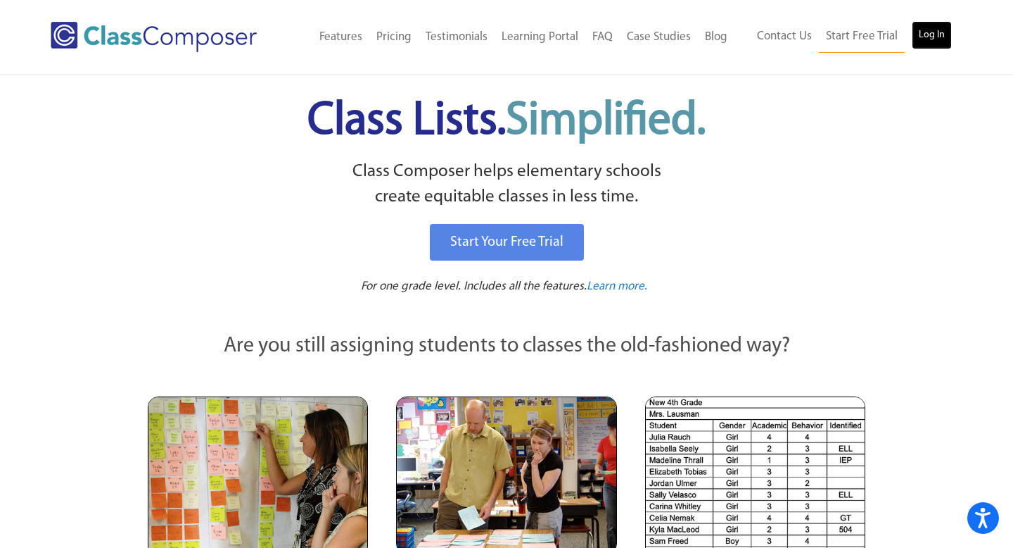
click at [917, 37] on link "Log In" at bounding box center [932, 35] width 40 height 28
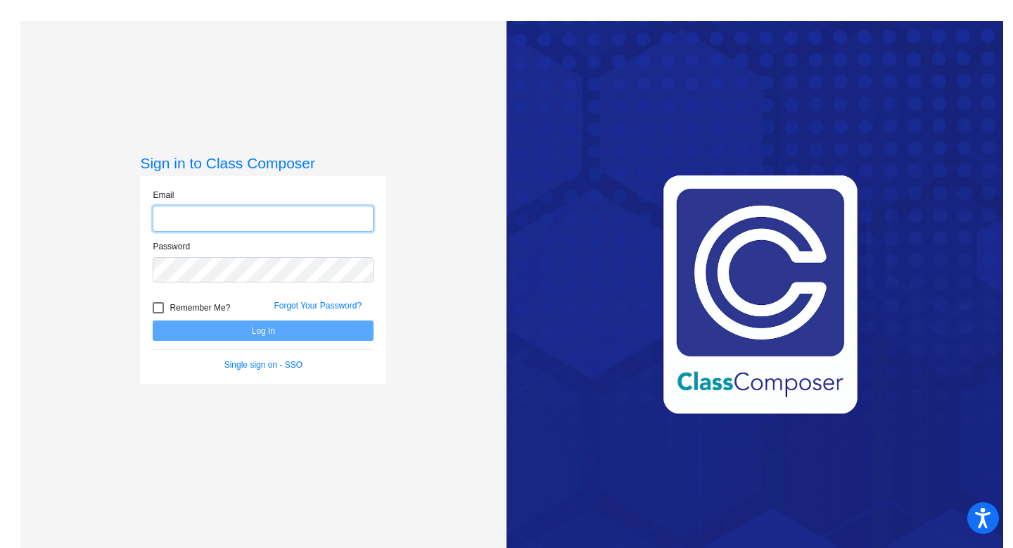
type input "[EMAIL_ADDRESS][DOMAIN_NAME]"
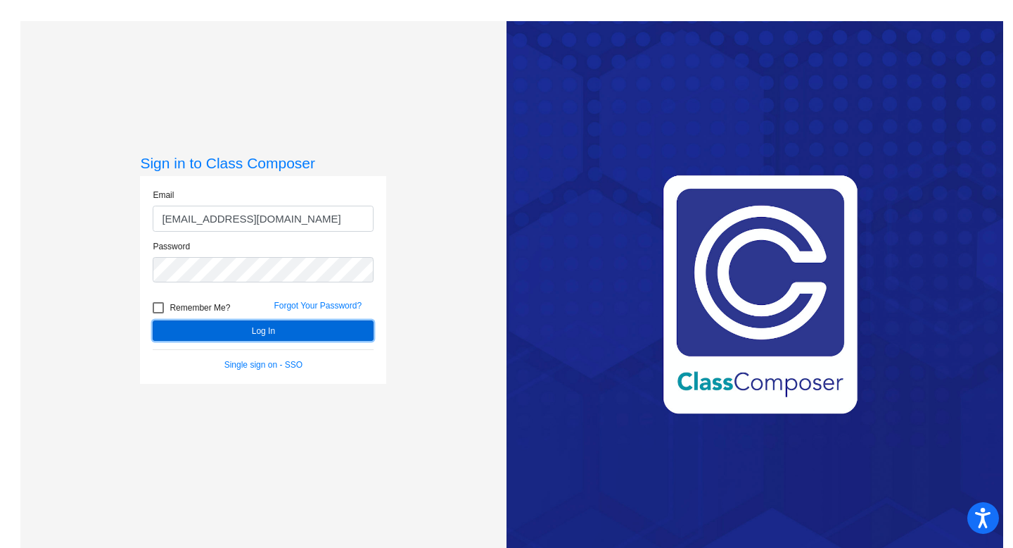
click at [270, 322] on button "Log In" at bounding box center [263, 330] width 221 height 20
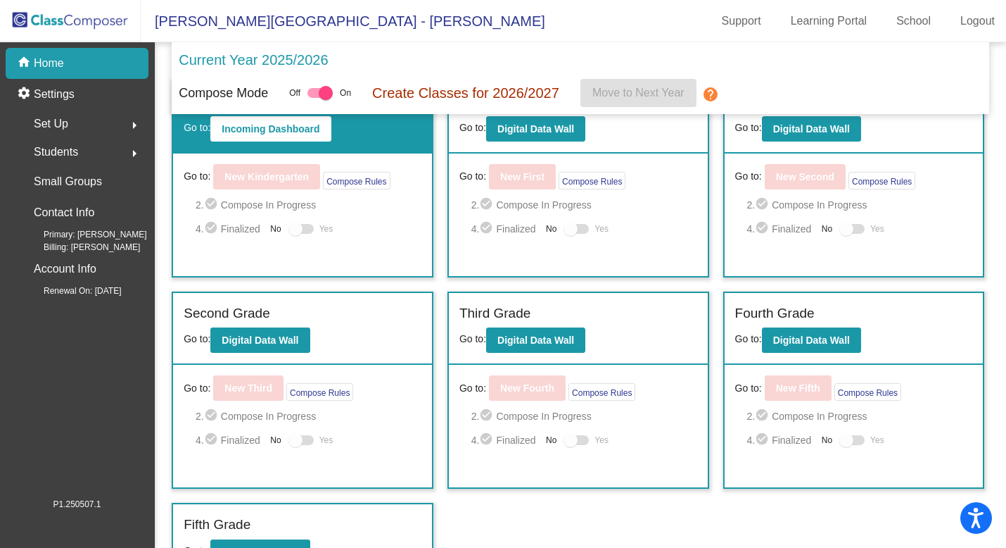
scroll to position [73, 0]
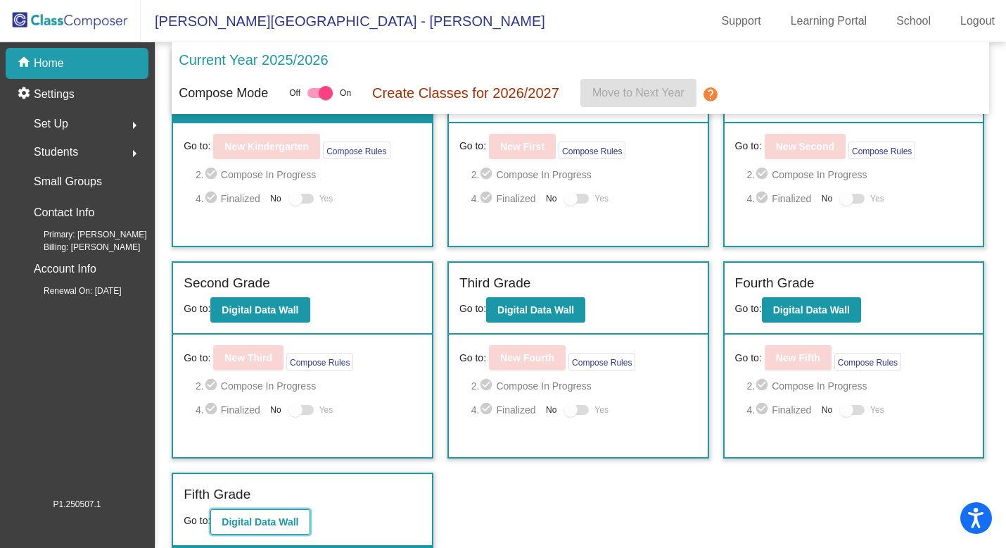
click at [269, 516] on b "Digital Data Wall" at bounding box center [260, 521] width 77 height 11
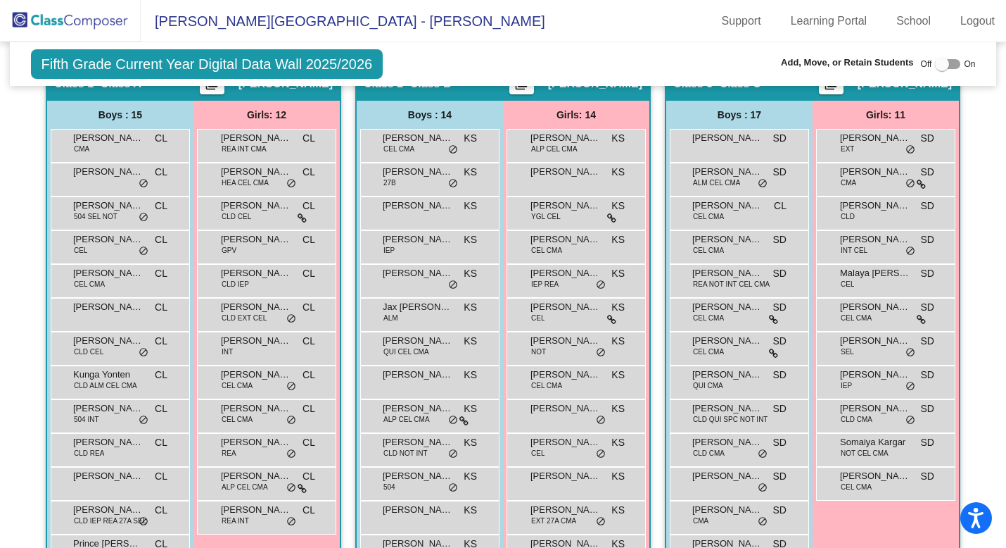
scroll to position [338, 0]
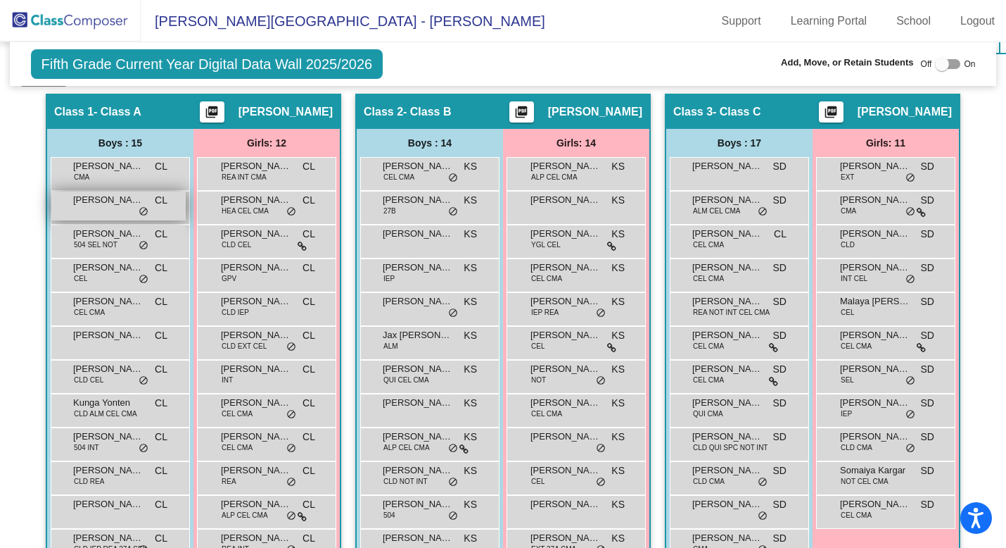
click at [132, 206] on span "Andrew Kitzman" at bounding box center [108, 200] width 70 height 14
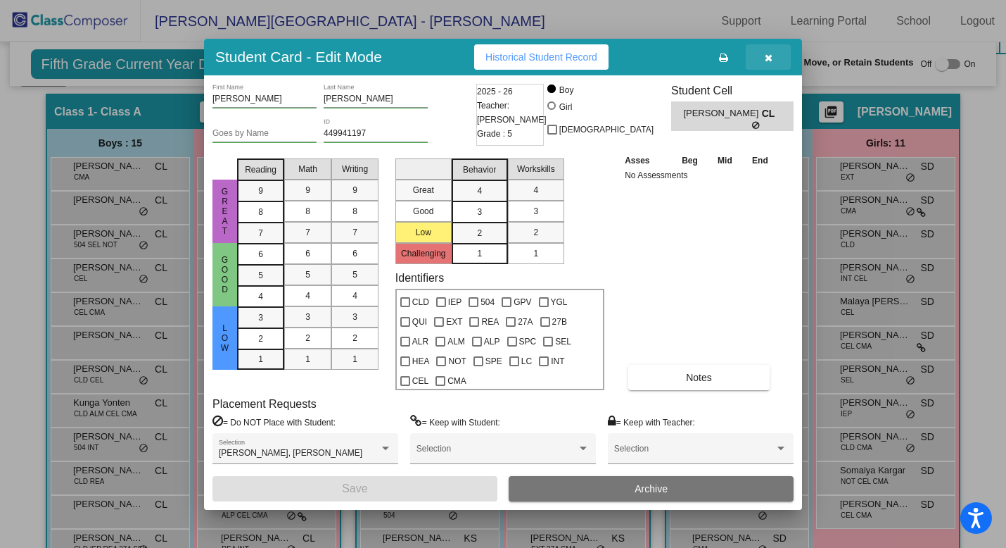
click at [764, 68] on button "button" at bounding box center [768, 56] width 45 height 25
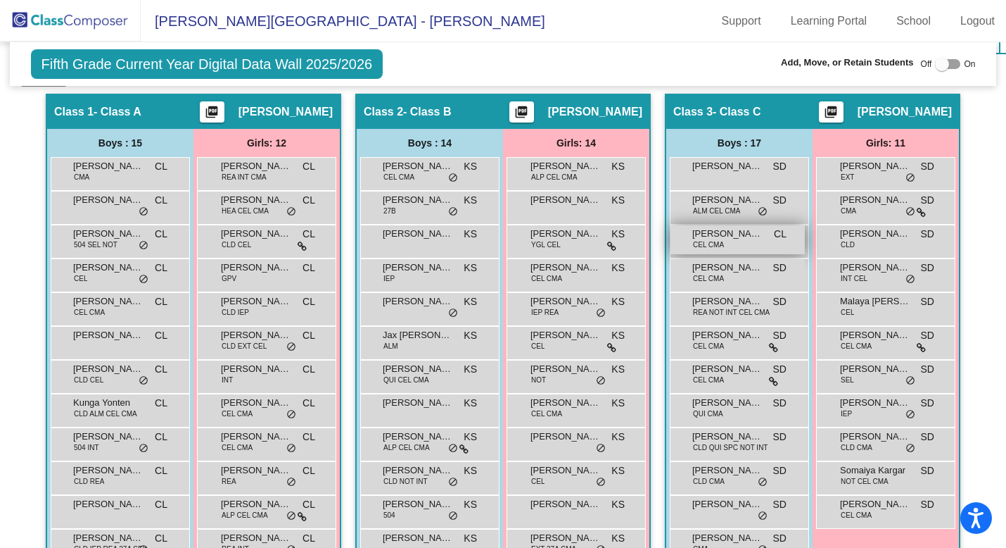
click at [734, 241] on div "Brayden Martinez CEL CMA CL lock do_not_disturb_alt" at bounding box center [738, 239] width 134 height 29
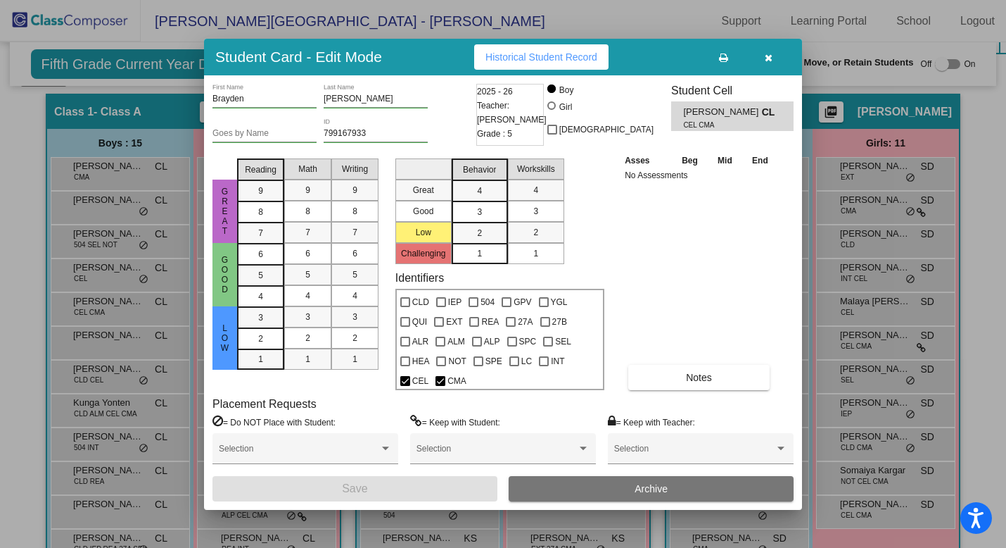
click at [766, 63] on icon "button" at bounding box center [769, 58] width 8 height 10
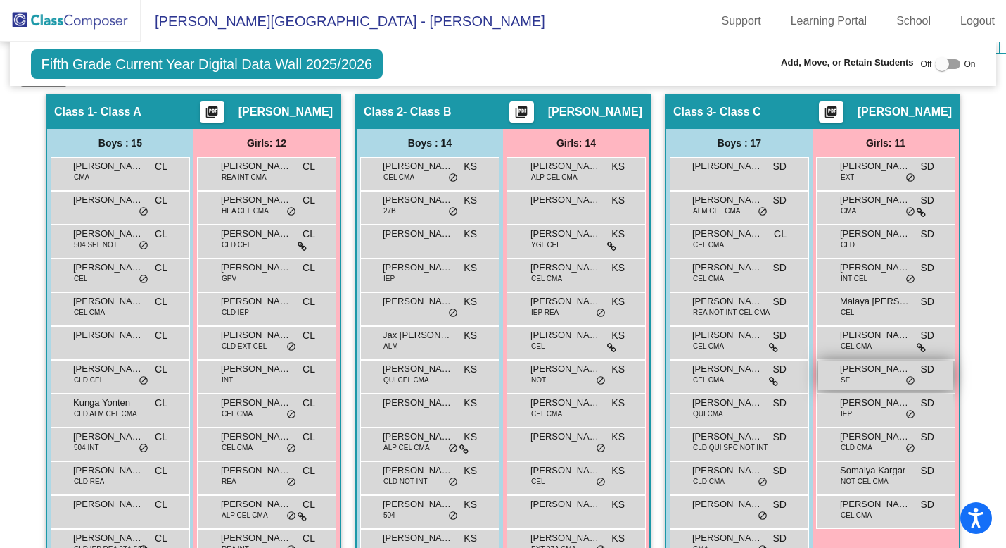
click at [863, 381] on div "Mila Valdez SEL SD lock do_not_disturb_alt" at bounding box center [886, 374] width 134 height 29
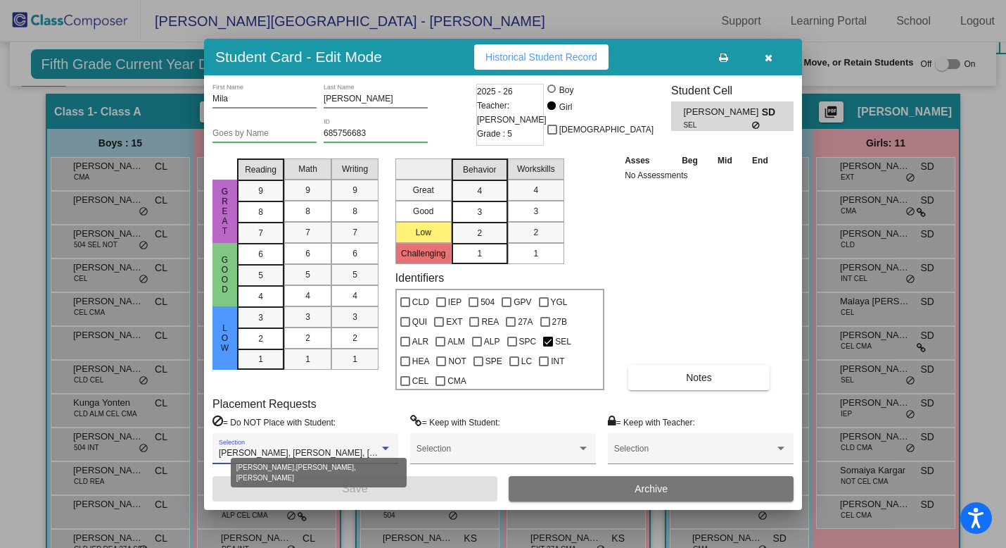
click at [389, 443] on div at bounding box center [385, 448] width 13 height 10
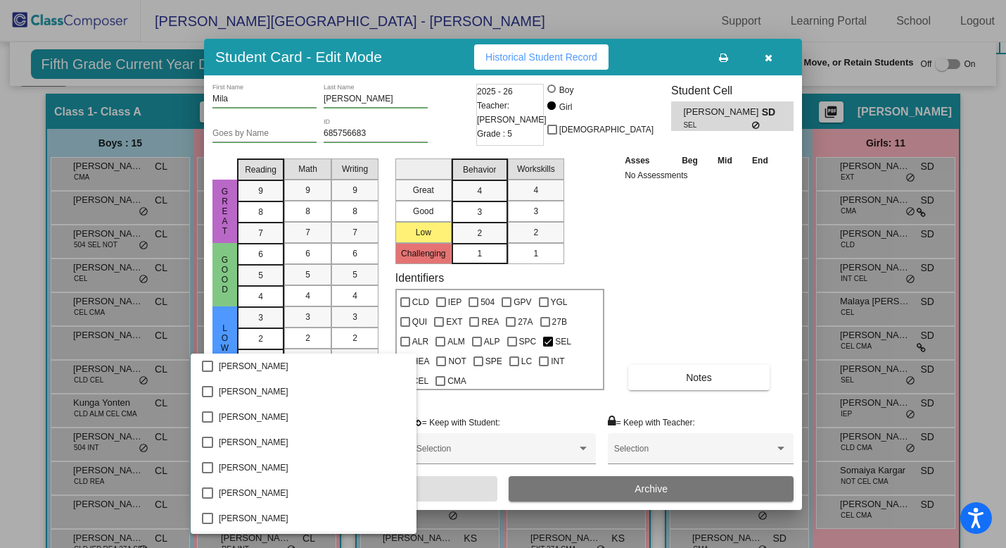
scroll to position [100, 0]
click at [389, 327] on div at bounding box center [503, 274] width 1006 height 548
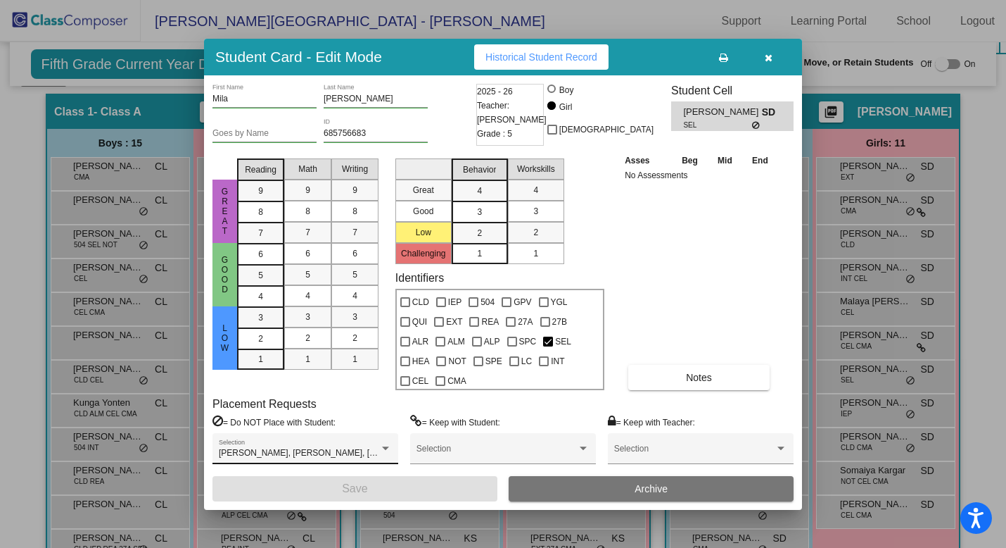
click at [347, 439] on div "Andrew Kitzman, Lily DeLuise, Stella Hinrichs Selection" at bounding box center [305, 451] width 173 height 25
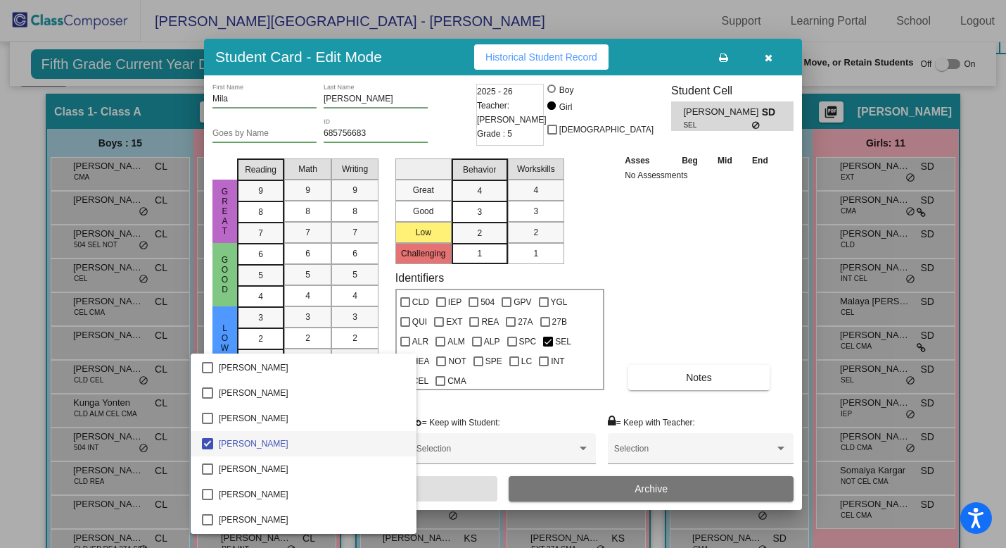
click at [386, 336] on div at bounding box center [503, 274] width 1006 height 548
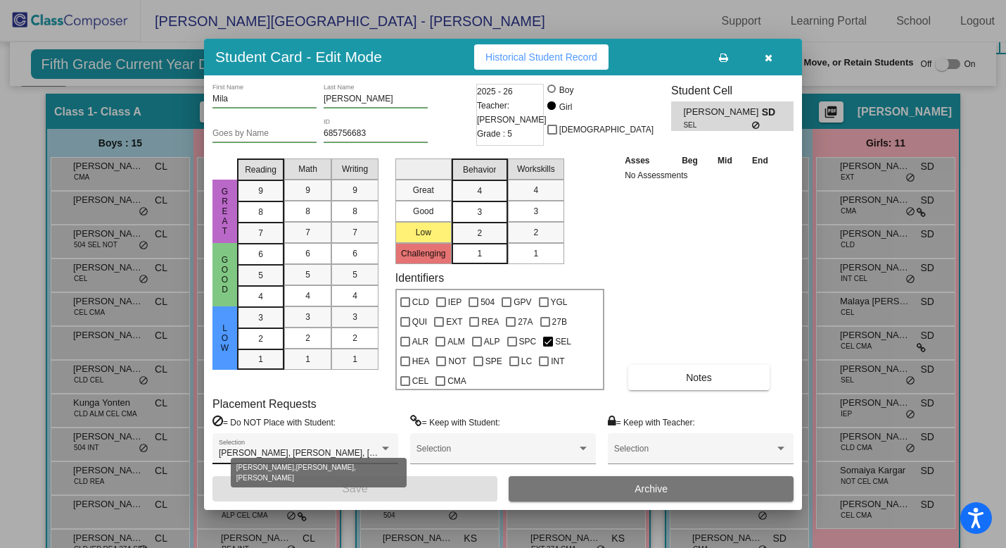
click at [388, 443] on div at bounding box center [385, 448] width 13 height 10
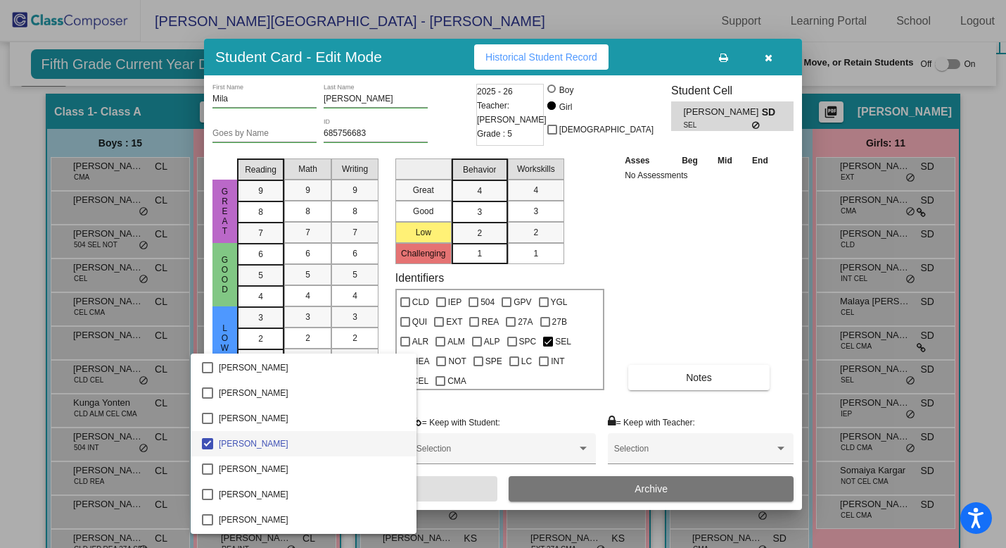
click at [386, 320] on div at bounding box center [503, 274] width 1006 height 548
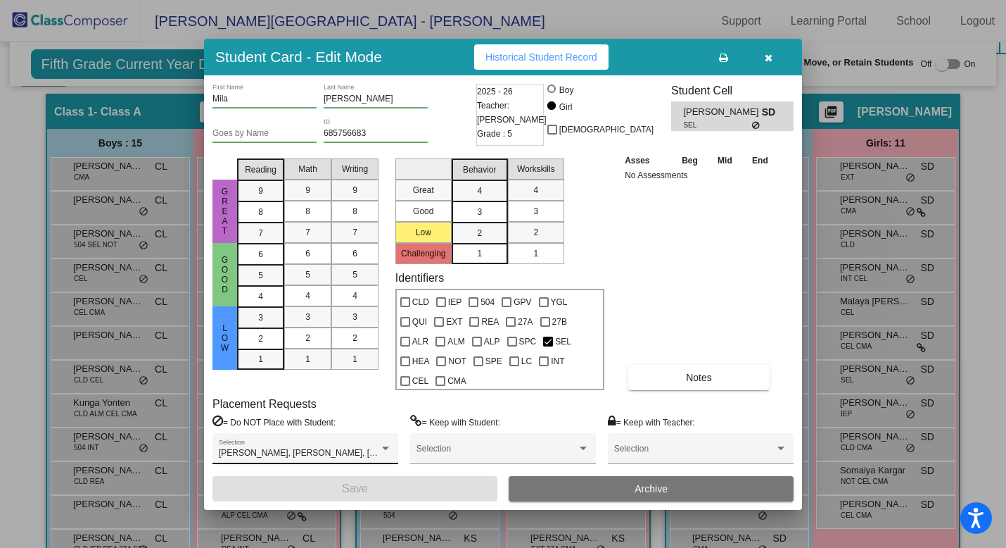
click at [306, 439] on div "Andrew Kitzman, Lily DeLuise, Stella Hinrichs Selection" at bounding box center [305, 451] width 173 height 25
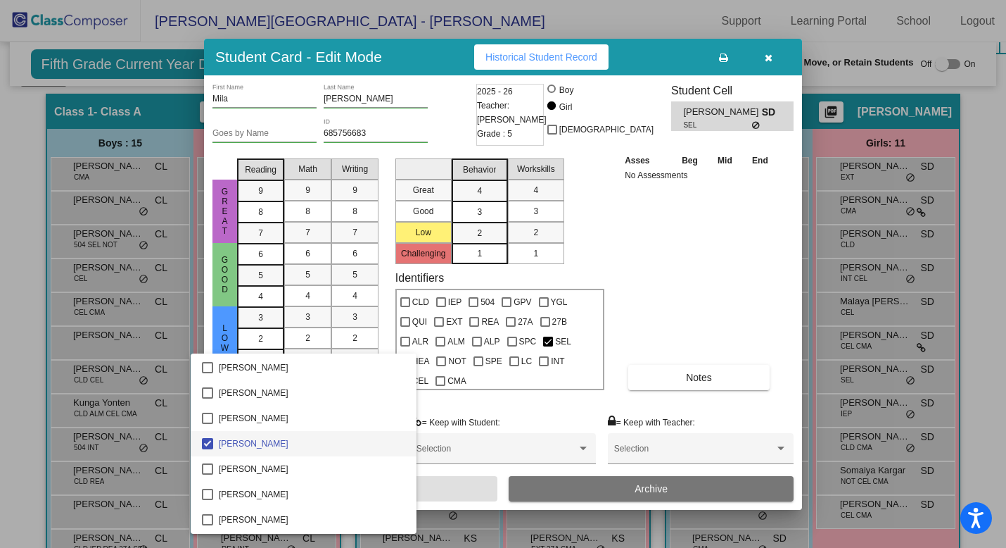
click at [389, 328] on div at bounding box center [503, 274] width 1006 height 548
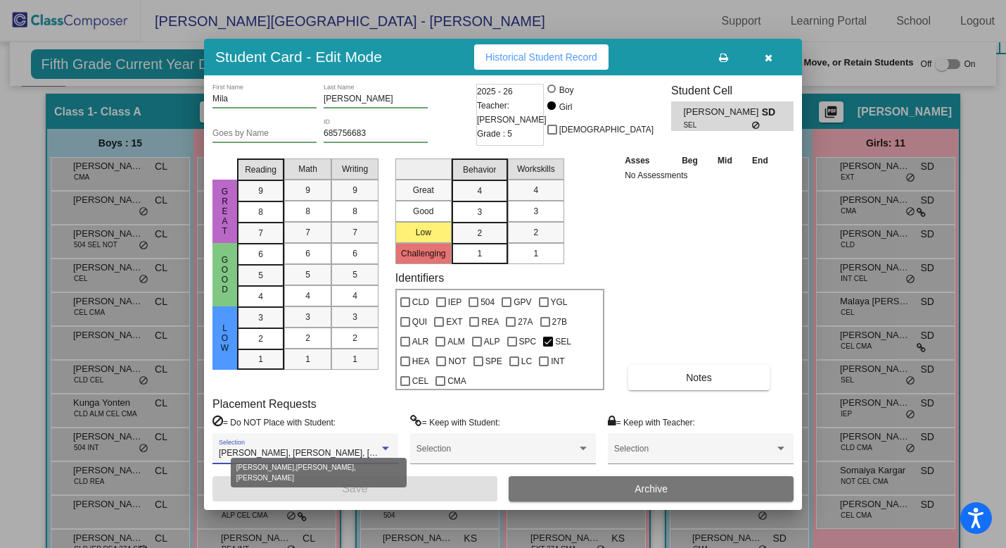
click at [335, 448] on span "Andrew Kitzman, Lily DeLuise, Stella Hinrichs" at bounding box center [327, 453] width 217 height 10
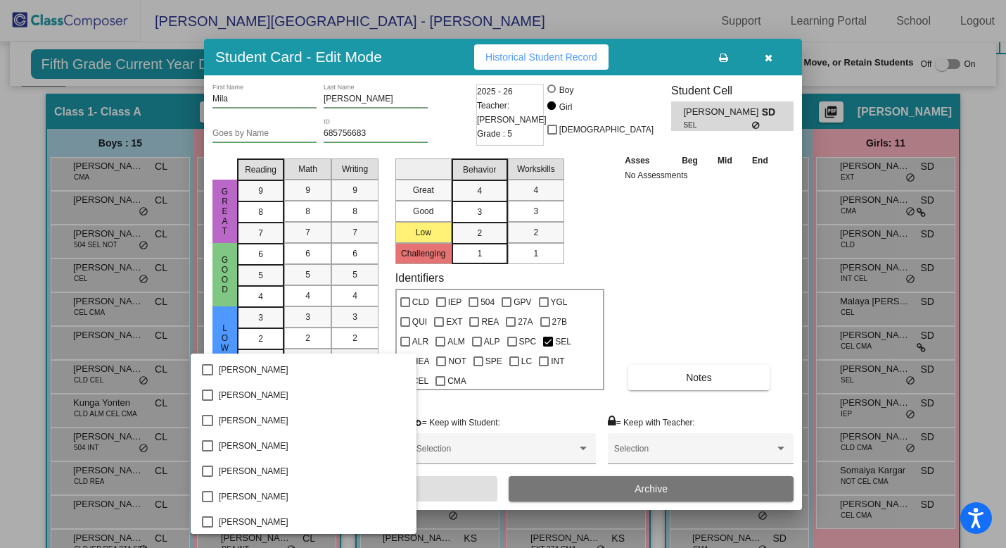
scroll to position [2607, 0]
click at [642, 285] on div at bounding box center [503, 274] width 1006 height 548
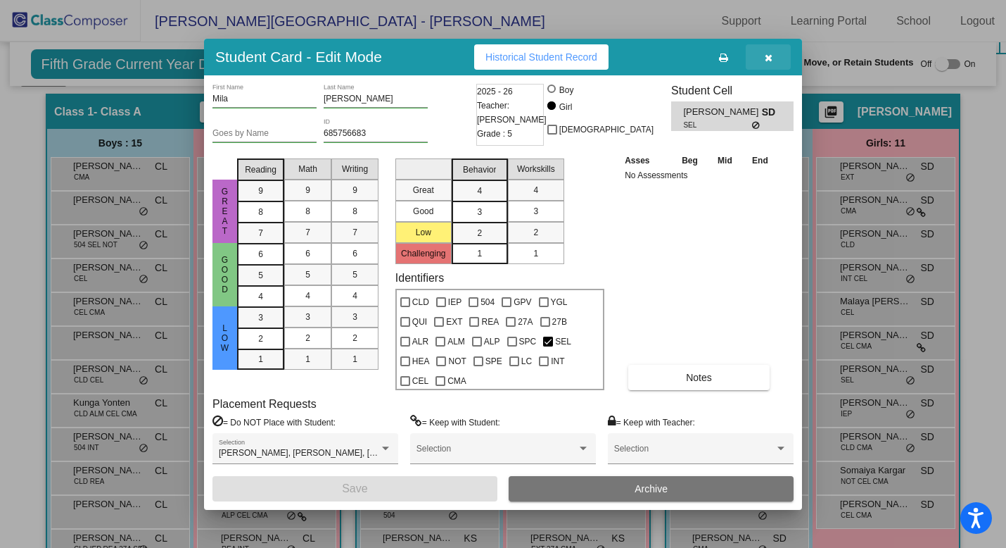
click at [767, 63] on icon "button" at bounding box center [769, 58] width 8 height 10
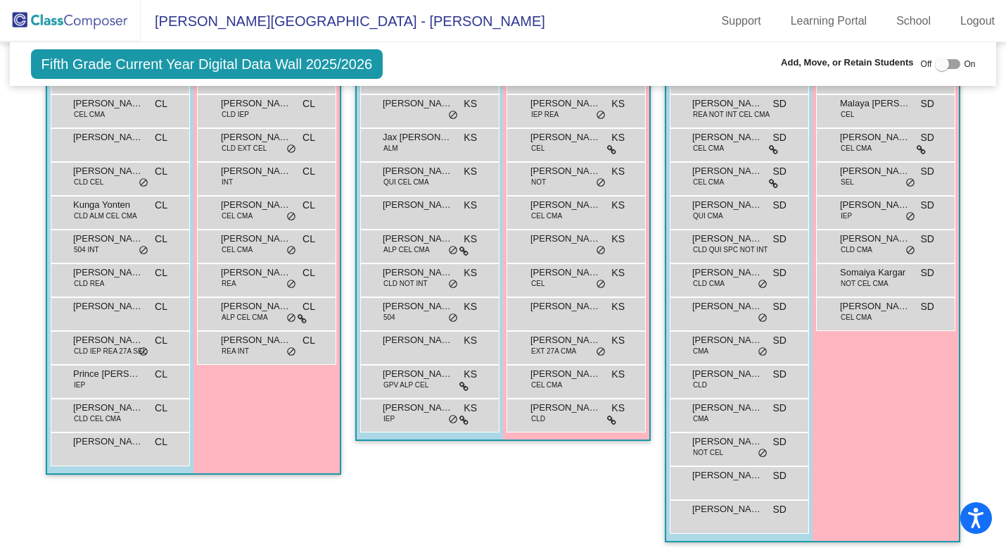
scroll to position [563, 0]
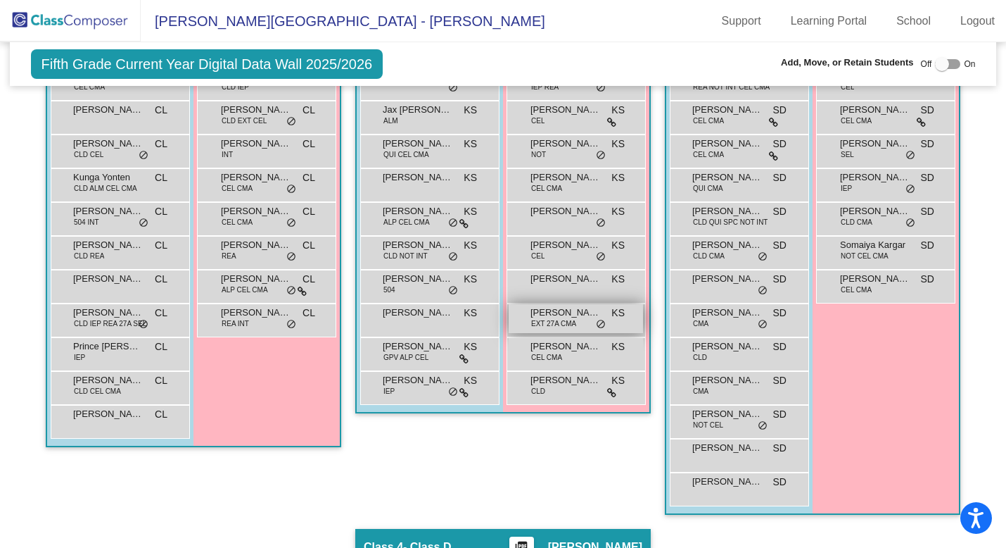
click at [570, 320] on span "EXT 27A CMA" at bounding box center [553, 323] width 45 height 11
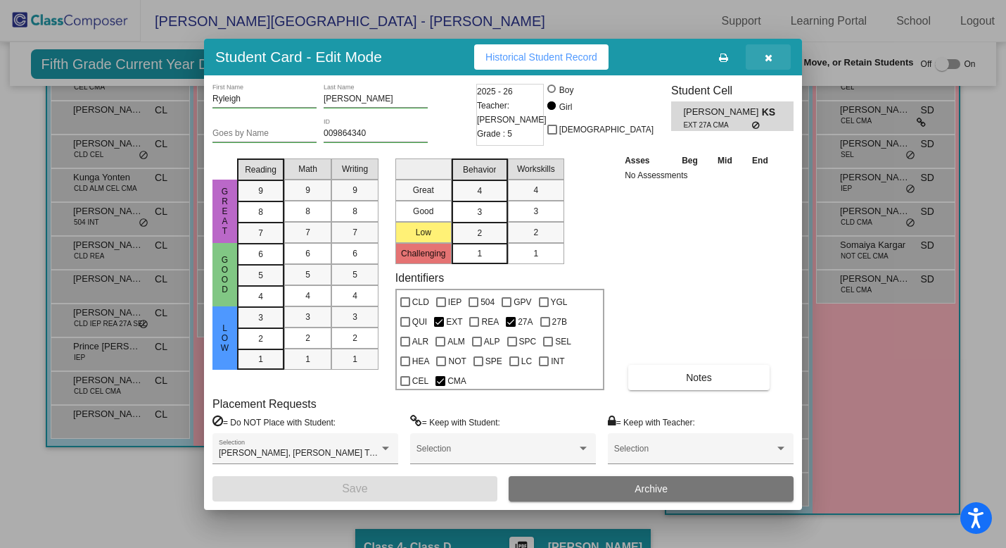
click at [771, 63] on icon "button" at bounding box center [769, 58] width 8 height 10
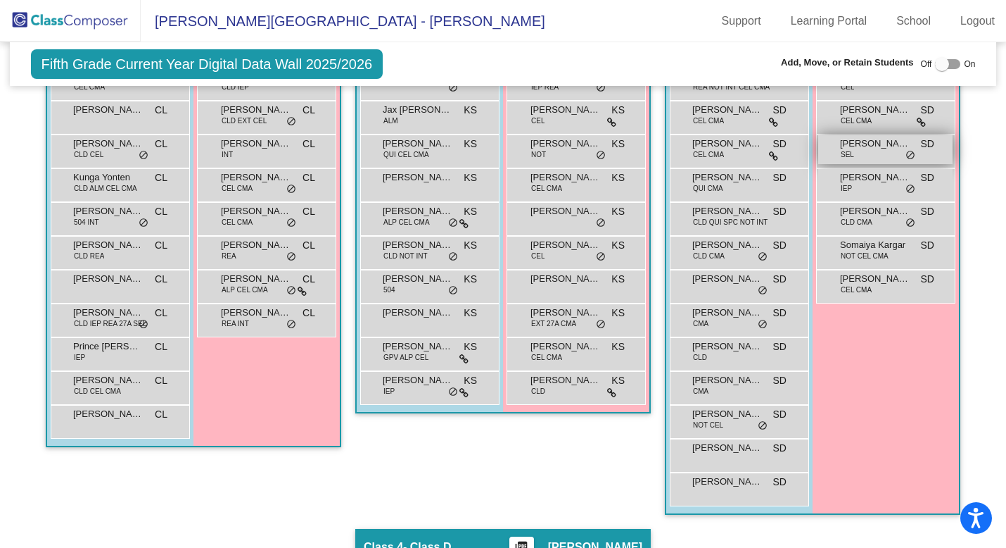
click at [882, 144] on span "Mila Valdez" at bounding box center [875, 144] width 70 height 14
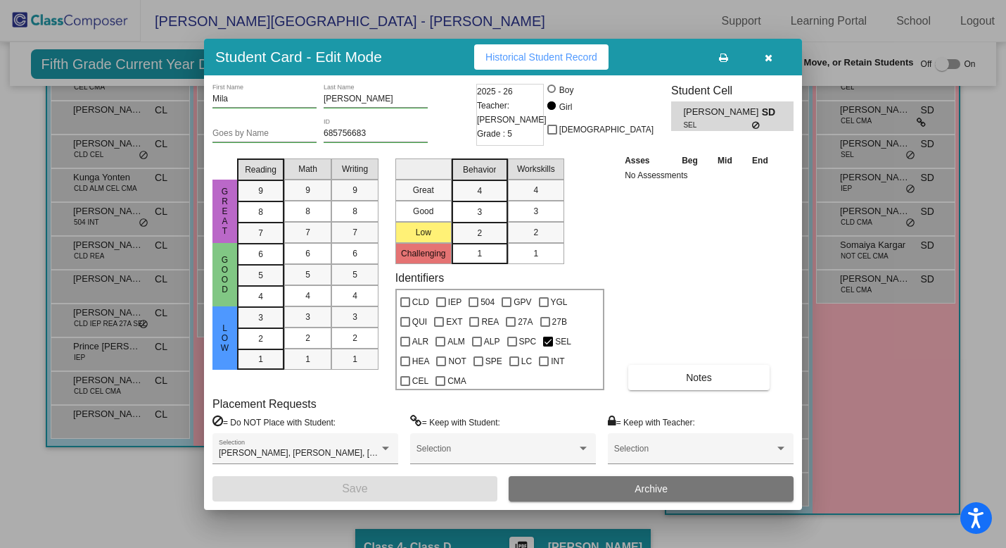
click at [765, 63] on icon "button" at bounding box center [769, 58] width 8 height 10
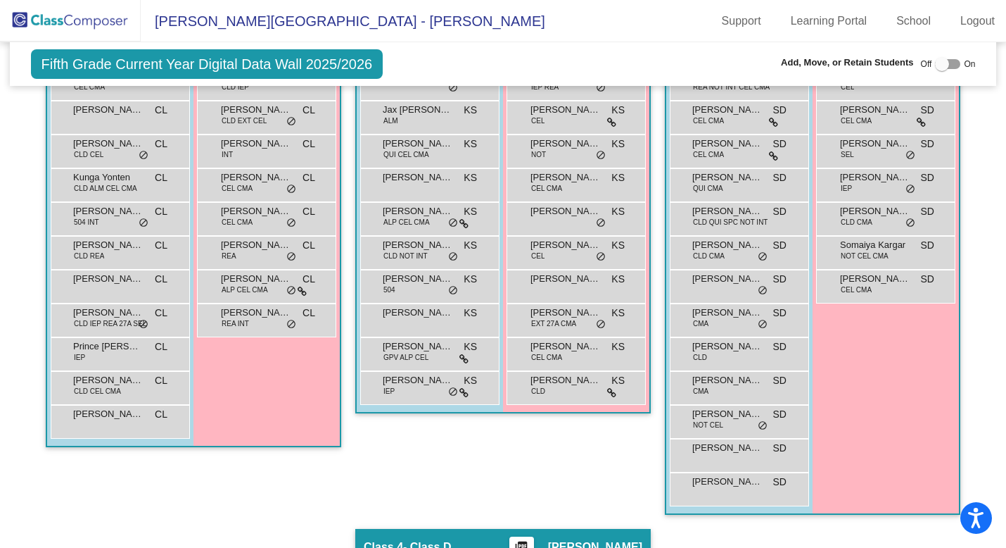
click at [959, 183] on div "Hallway - Hallway Class picture_as_pdf Add Student First Name Last Name Student…" at bounding box center [503, 477] width 966 height 1219
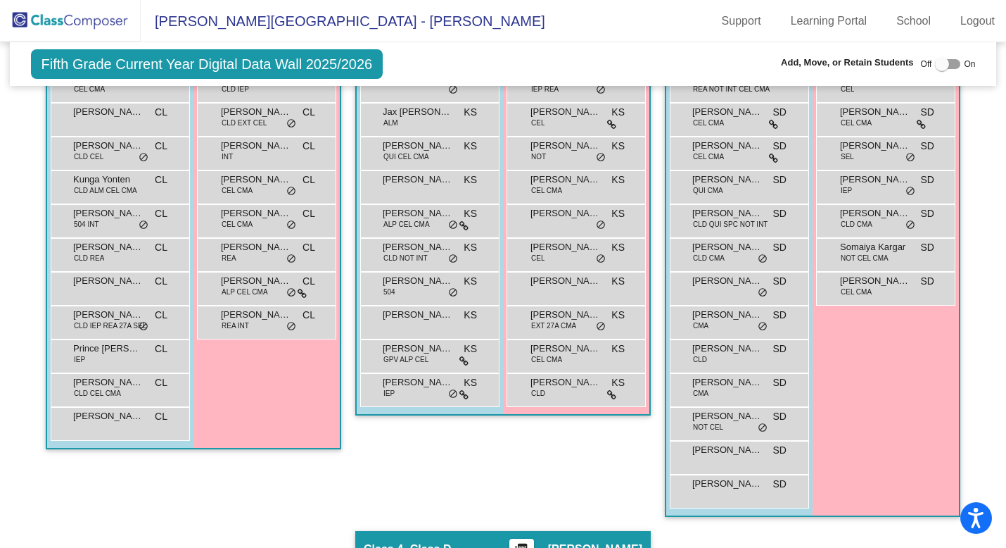
scroll to position [587, 0]
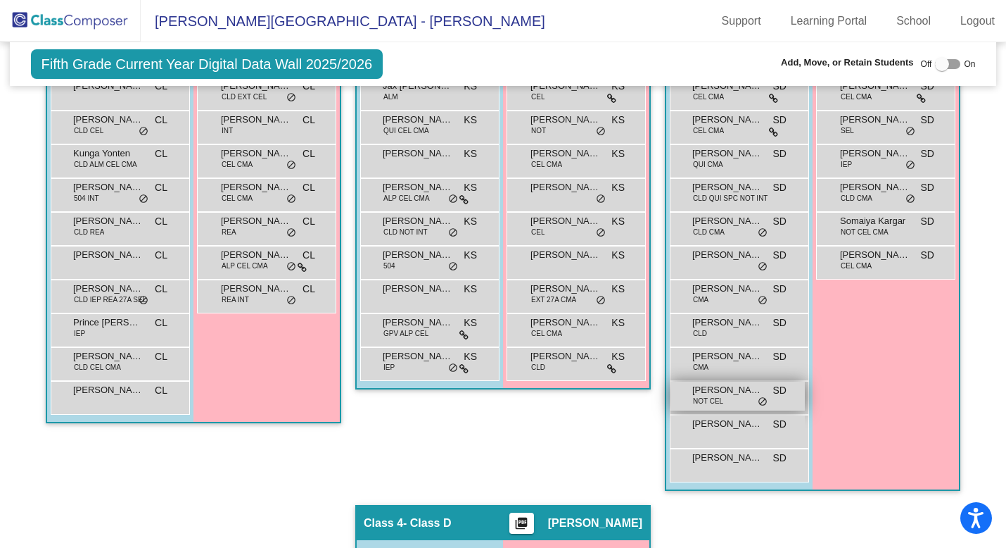
click at [728, 393] on span "Rene Perez" at bounding box center [728, 390] width 70 height 14
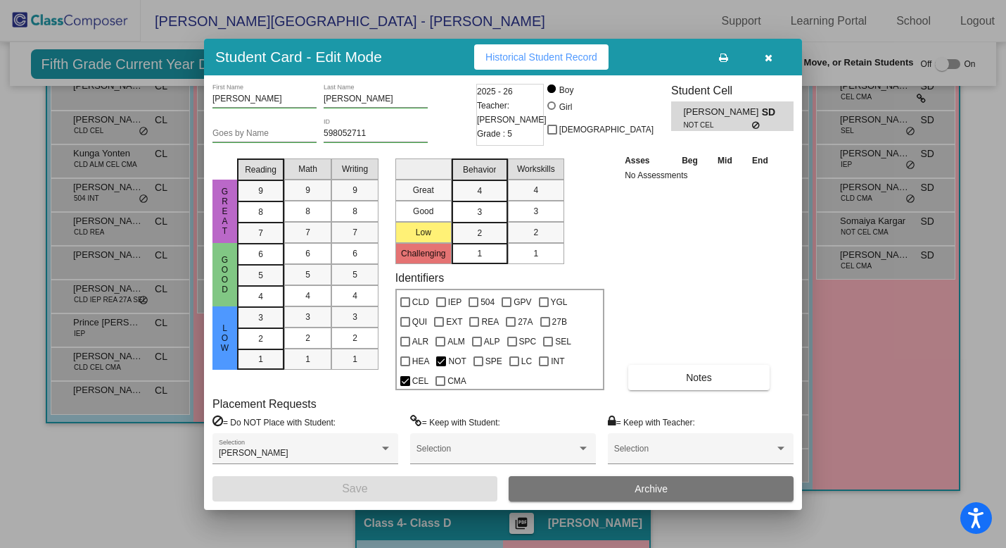
click at [770, 63] on icon "button" at bounding box center [769, 58] width 8 height 10
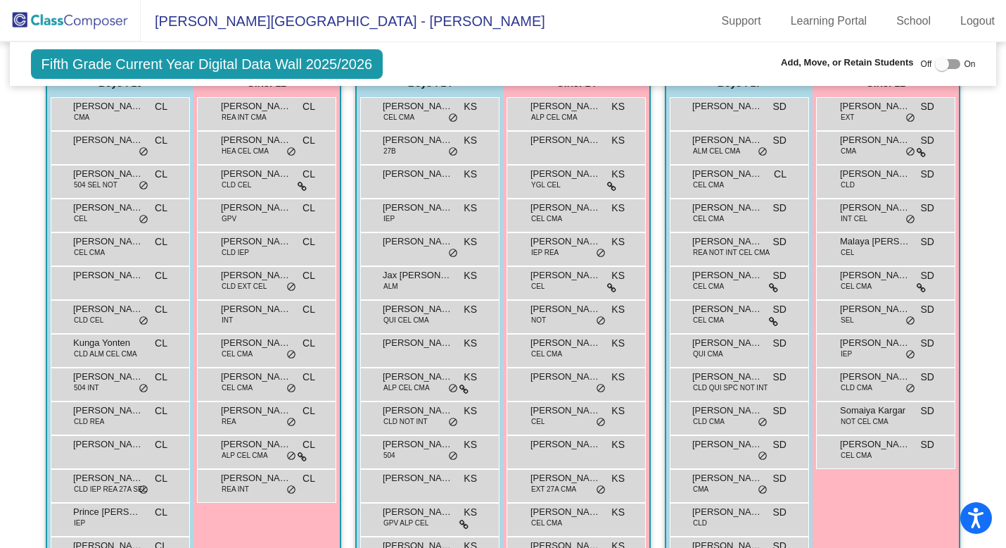
scroll to position [396, 0]
click at [267, 350] on span "Milena Ortiz" at bounding box center [256, 344] width 70 height 14
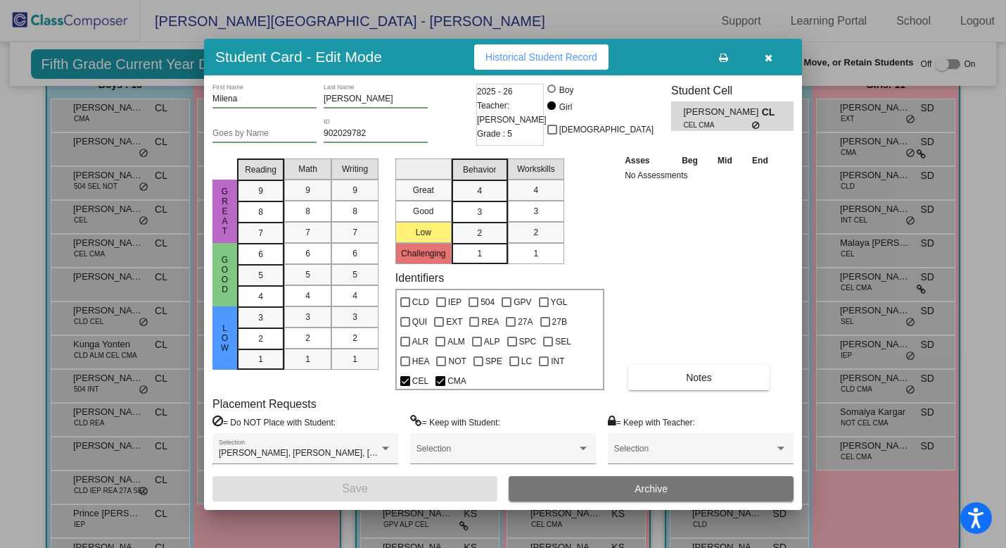
click at [770, 63] on icon "button" at bounding box center [769, 58] width 8 height 10
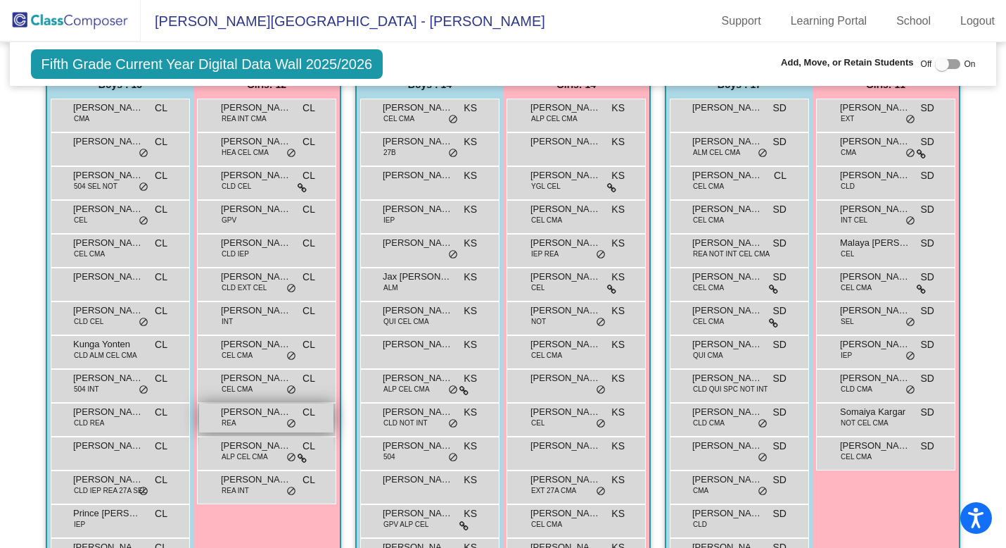
click at [287, 422] on span "do_not_disturb_alt" at bounding box center [291, 423] width 10 height 11
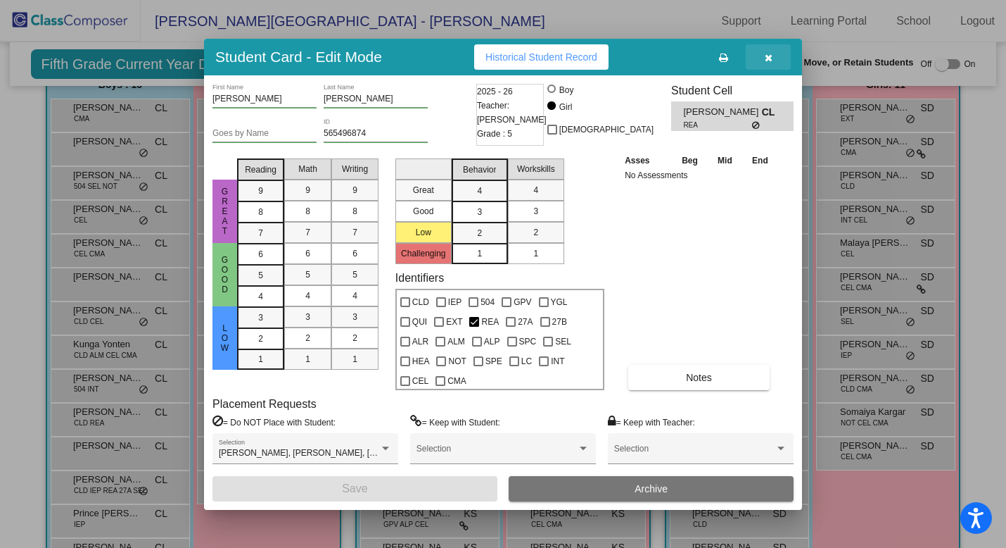
click at [770, 63] on icon "button" at bounding box center [769, 58] width 8 height 10
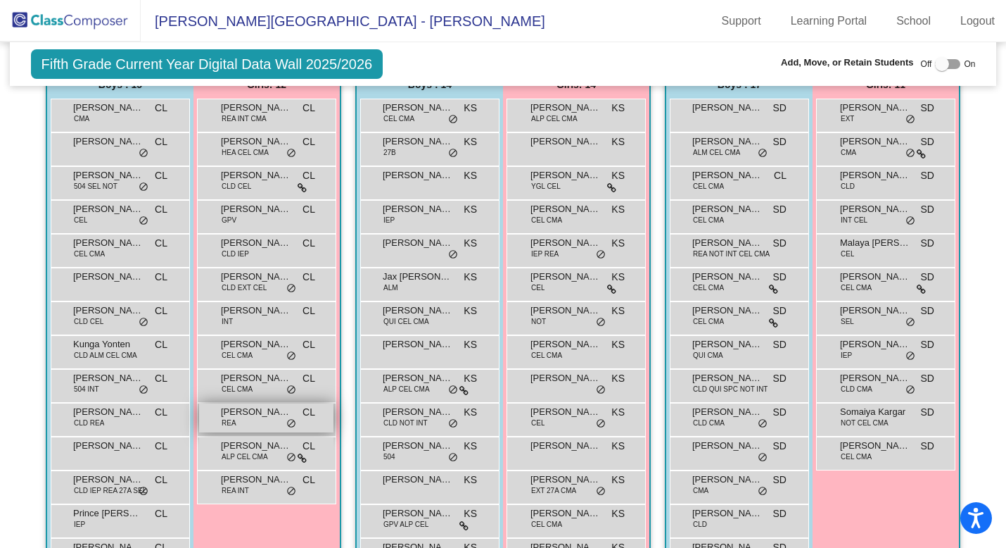
click at [255, 417] on span "Reagan Bullard" at bounding box center [256, 412] width 70 height 14
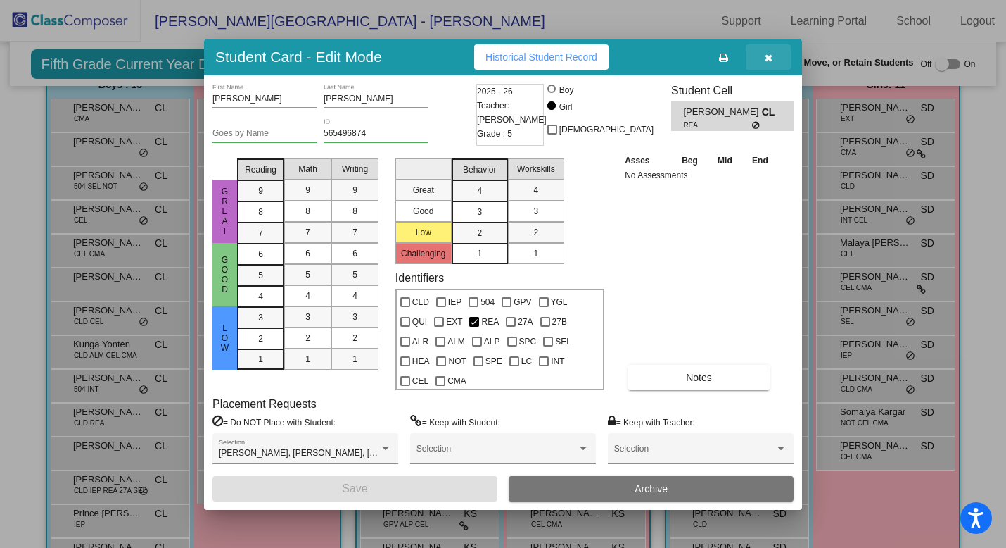
click at [768, 61] on span "button" at bounding box center [769, 56] width 8 height 11
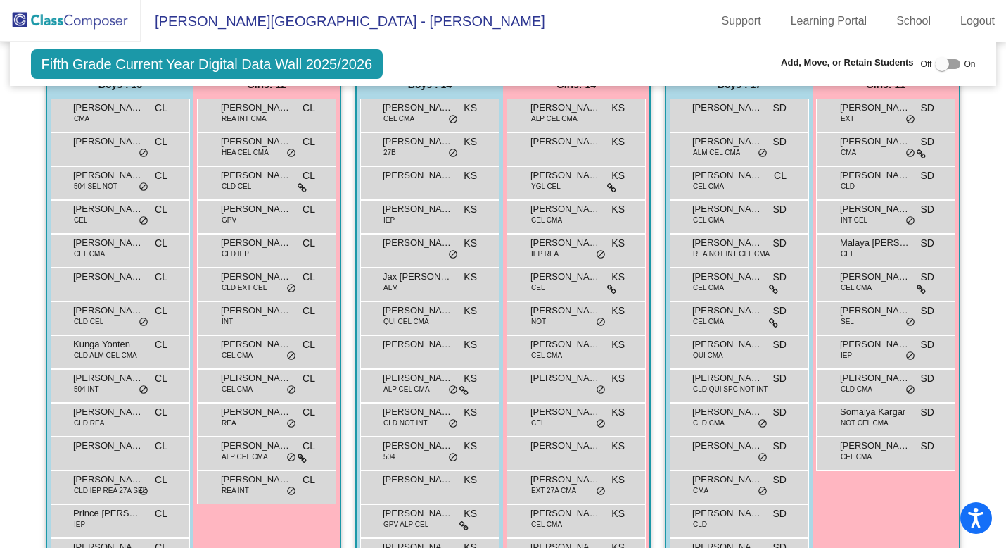
scroll to position [0, 0]
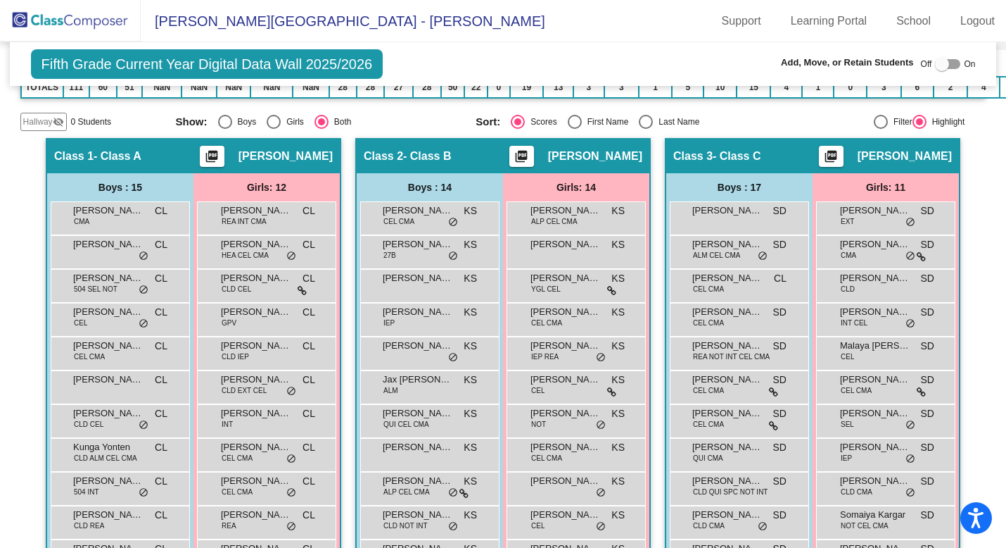
scroll to position [284, 0]
